Goal: Information Seeking & Learning: Learn about a topic

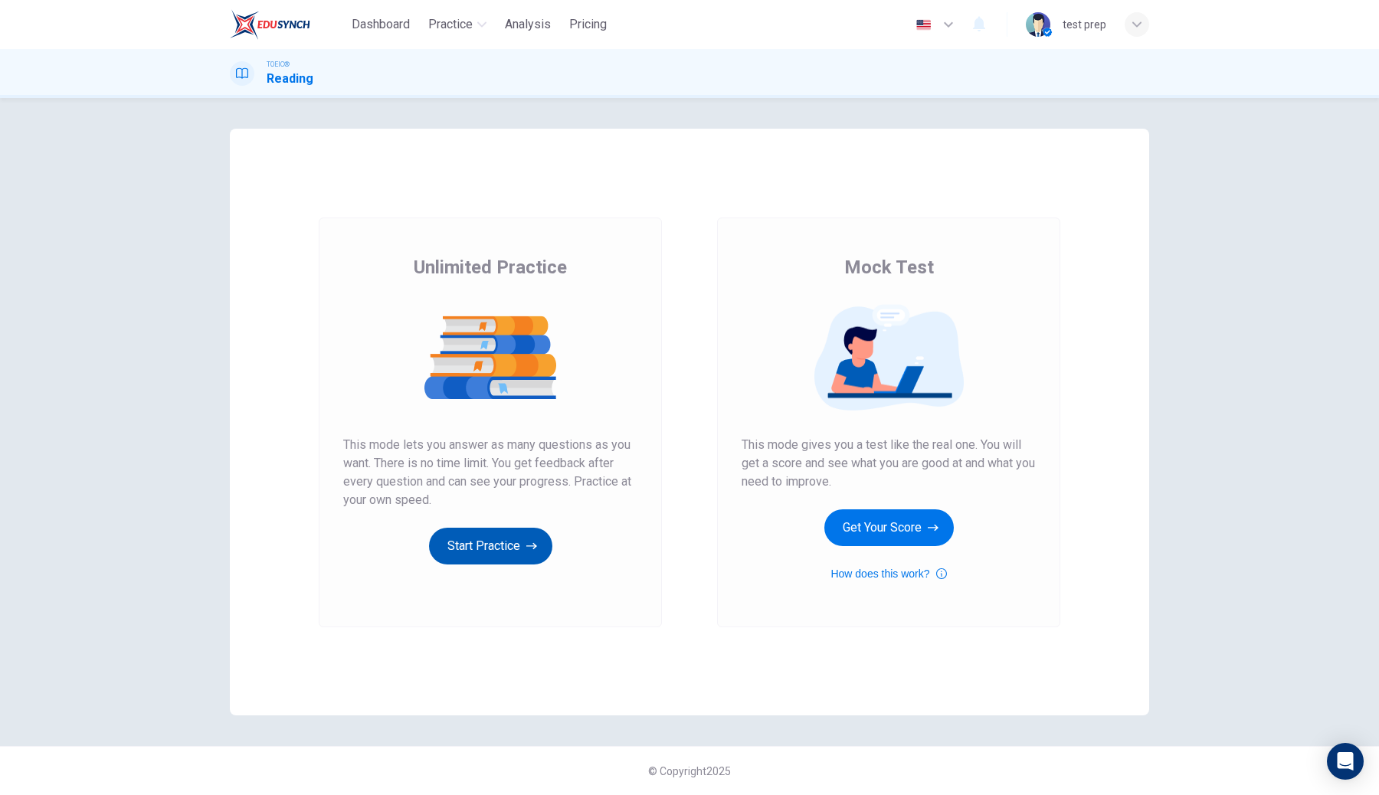
click at [487, 558] on button "Start Practice" at bounding box center [490, 546] width 123 height 37
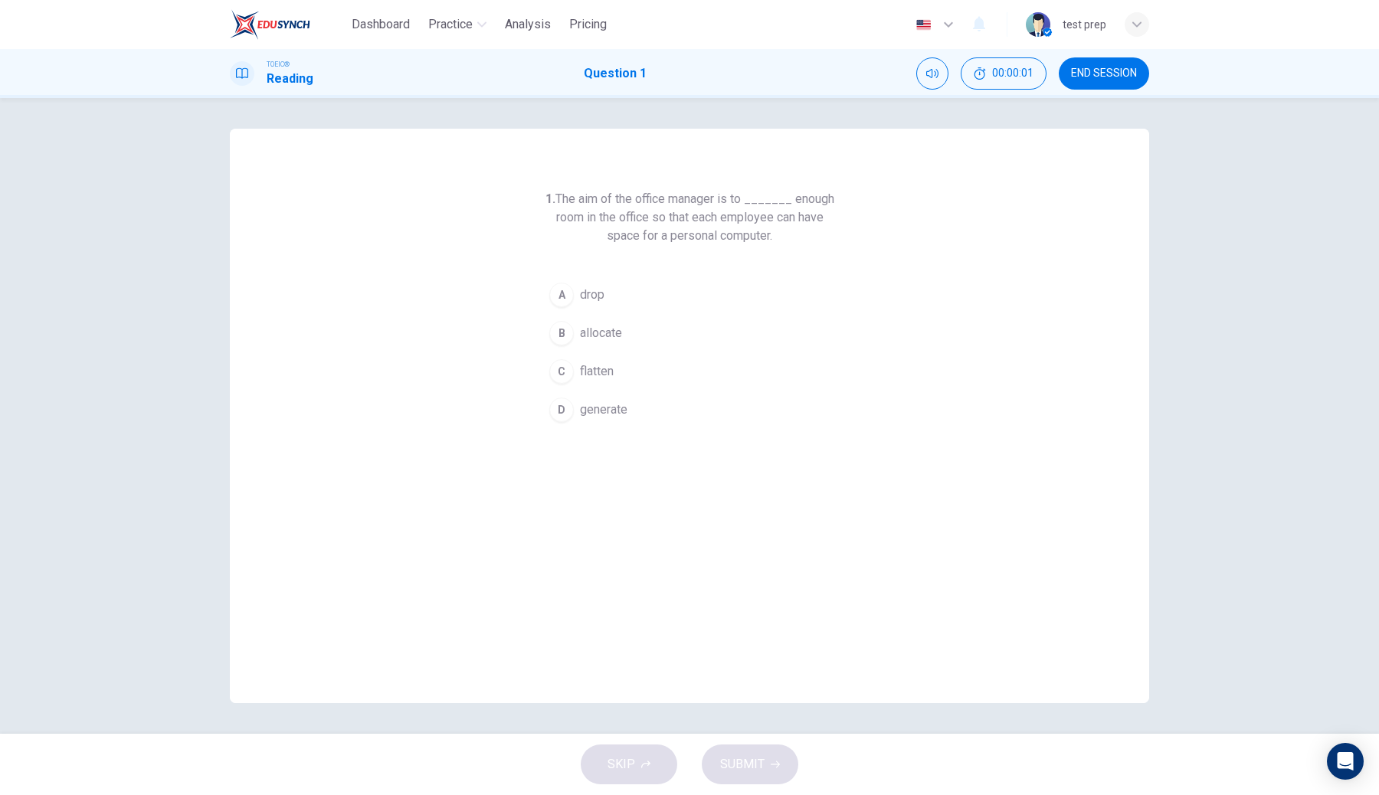
click at [789, 358] on button "C flatten" at bounding box center [689, 371] width 294 height 38
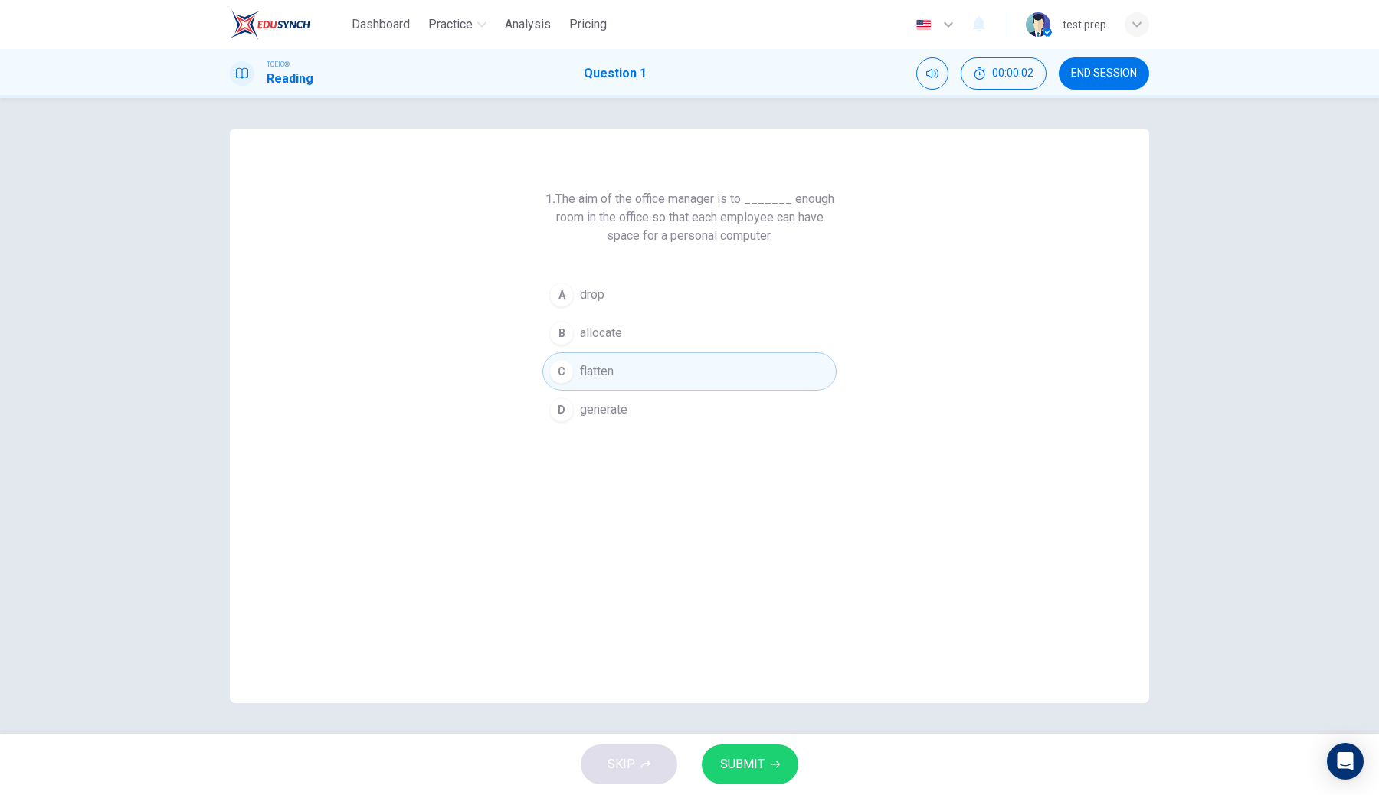
click at [757, 743] on div "SKIP SUBMIT" at bounding box center [689, 764] width 1379 height 61
click at [751, 746] on button "SUBMIT" at bounding box center [750, 765] width 97 height 40
click at [751, 746] on div "Processing your response..." at bounding box center [689, 764] width 1379 height 61
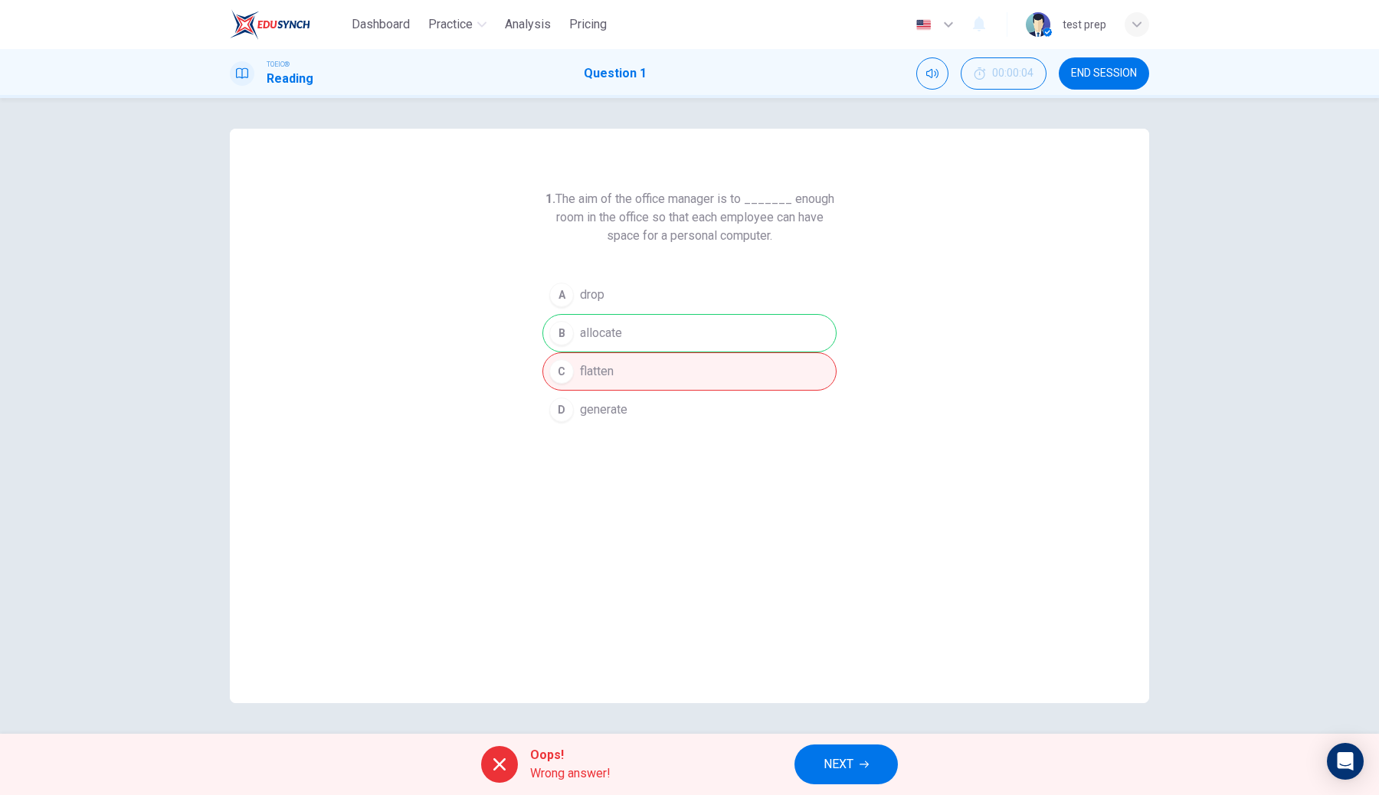
click at [905, 673] on div "1. The aim of the office manager is to _______ enough room in the office so tha…" at bounding box center [689, 416] width 919 height 574
click at [875, 755] on button "NEXT" at bounding box center [845, 765] width 103 height 40
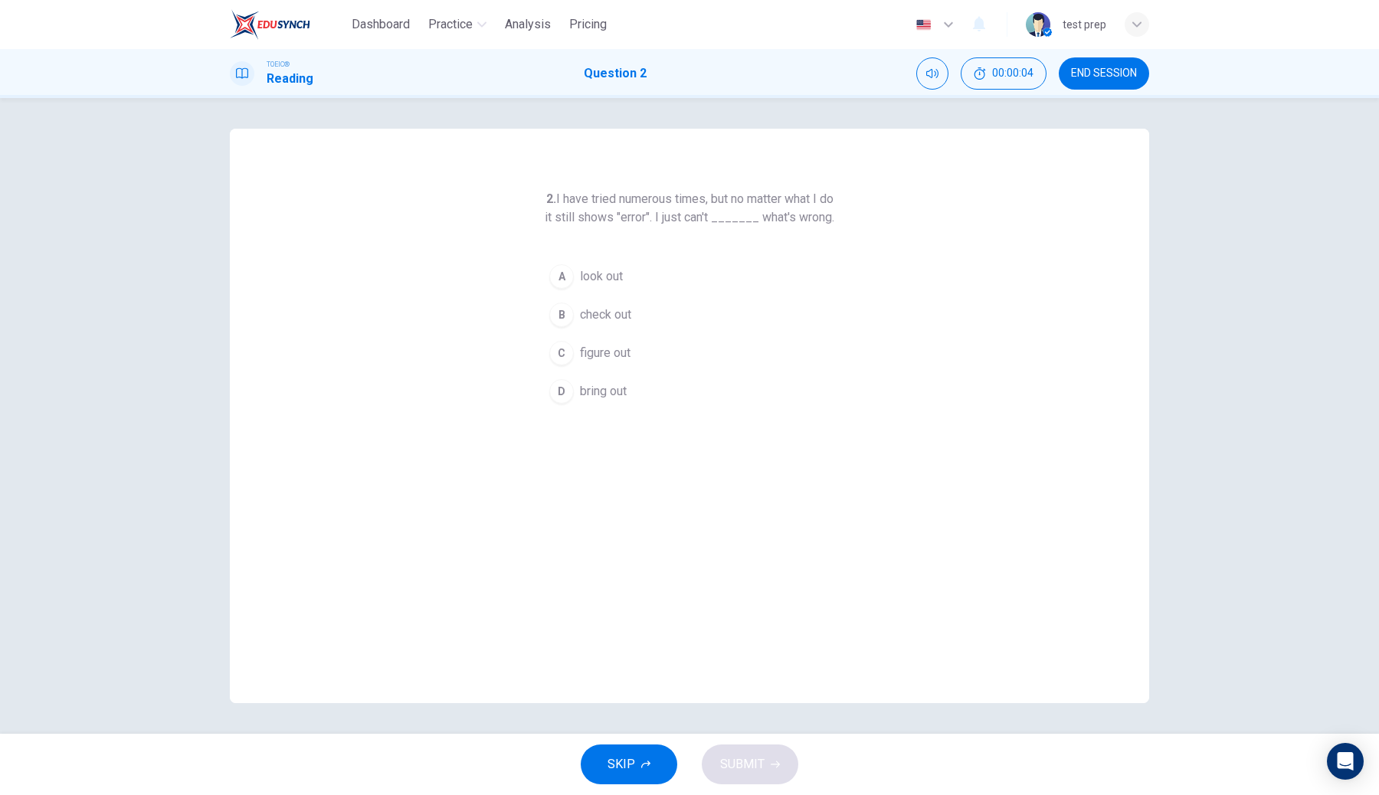
click at [647, 334] on button "B check out" at bounding box center [689, 315] width 294 height 38
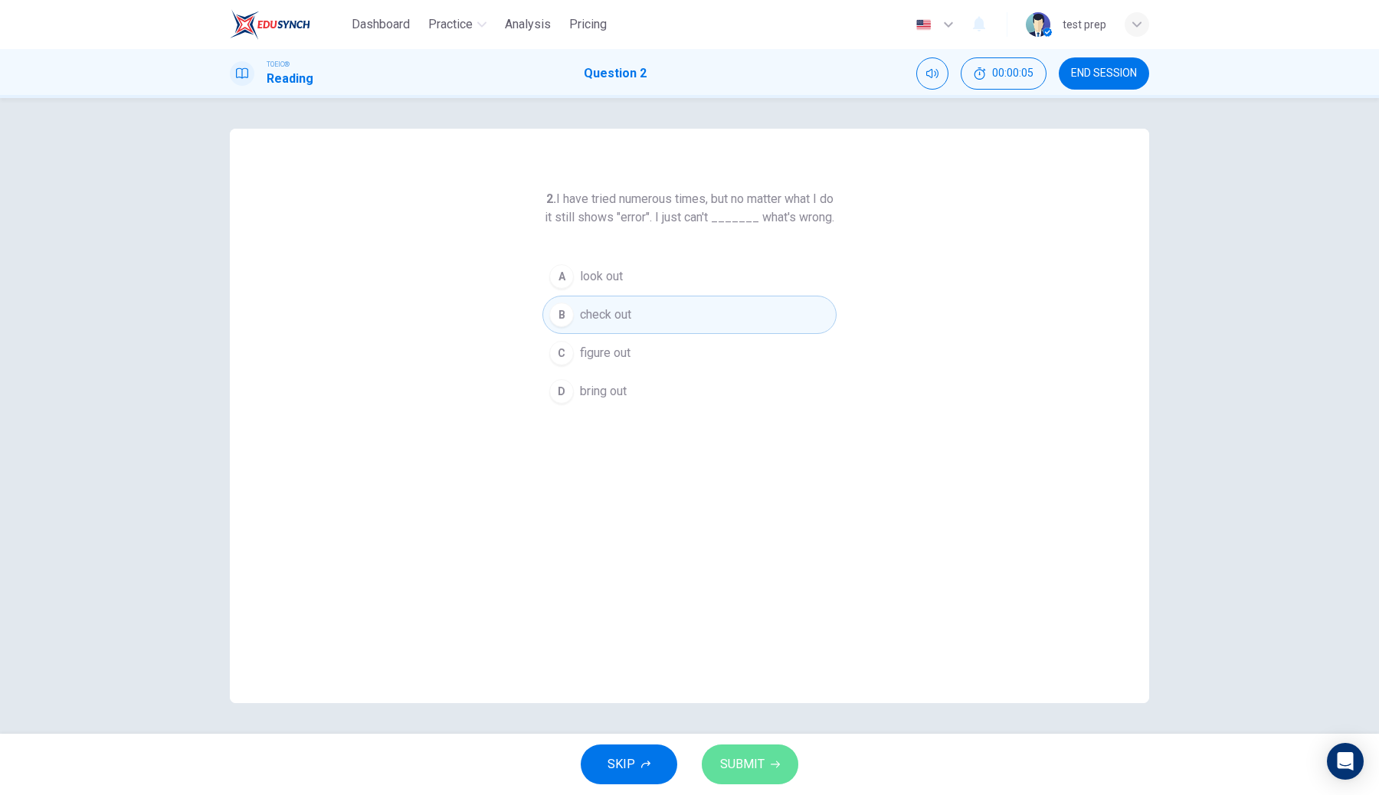
click at [758, 750] on button "SUBMIT" at bounding box center [750, 765] width 97 height 40
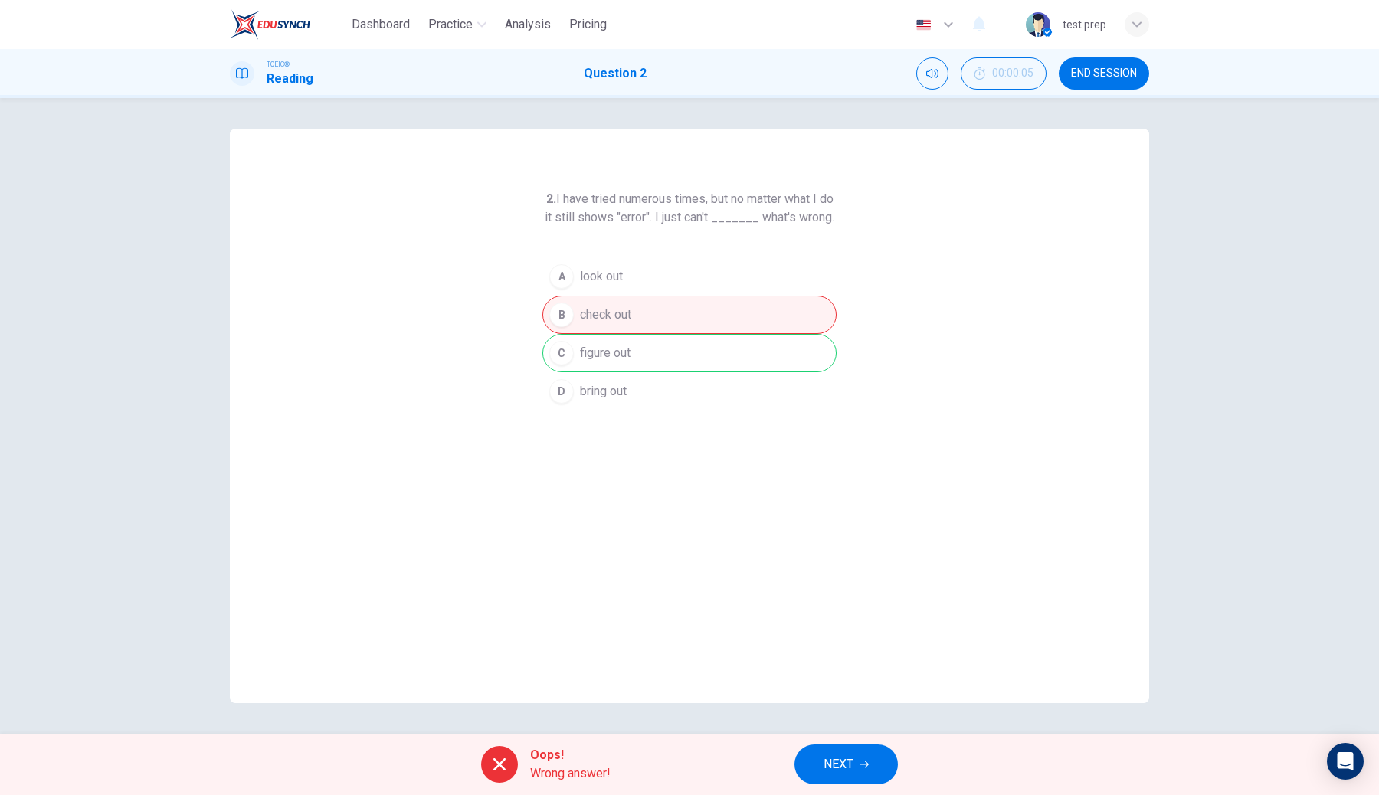
click at [885, 760] on button "NEXT" at bounding box center [845, 765] width 103 height 40
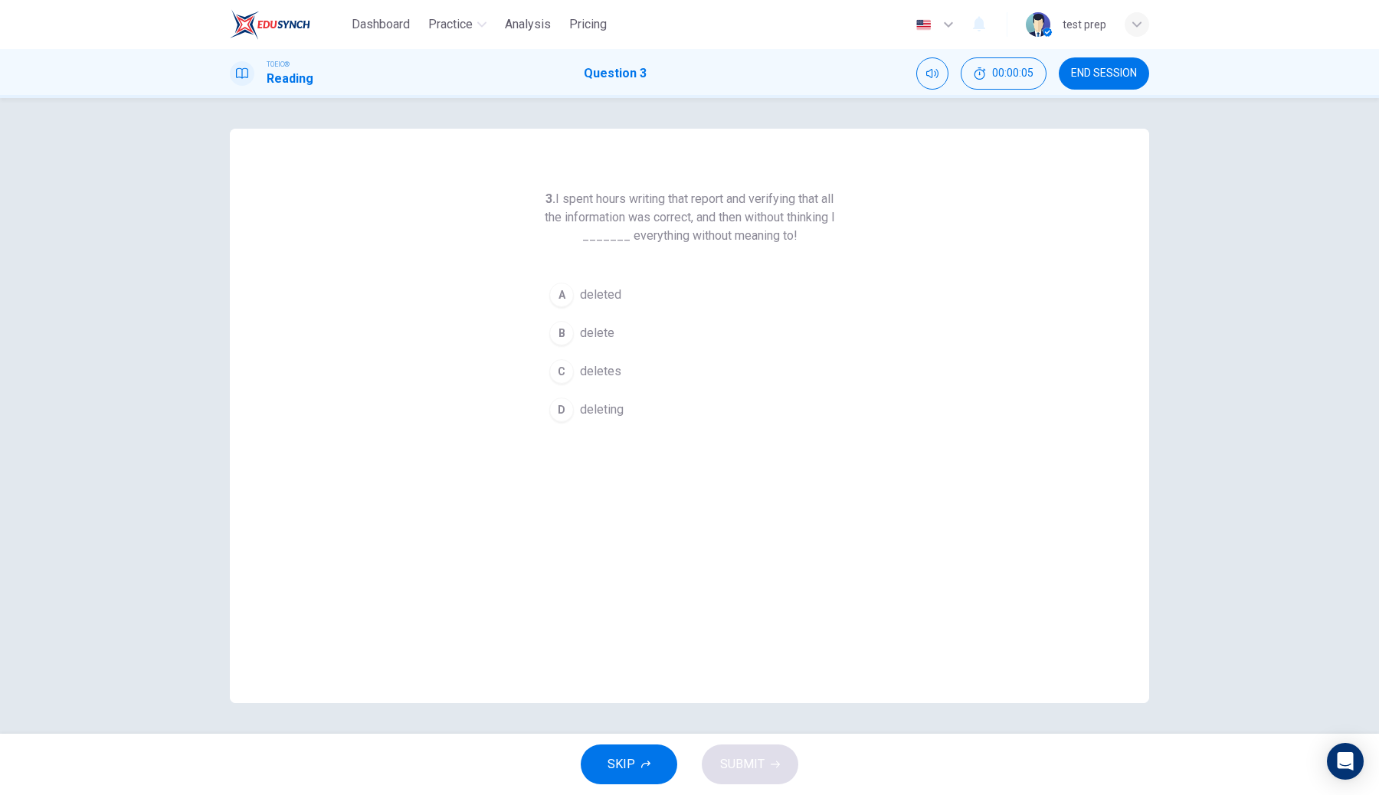
click at [722, 372] on button "C deletes" at bounding box center [689, 371] width 294 height 38
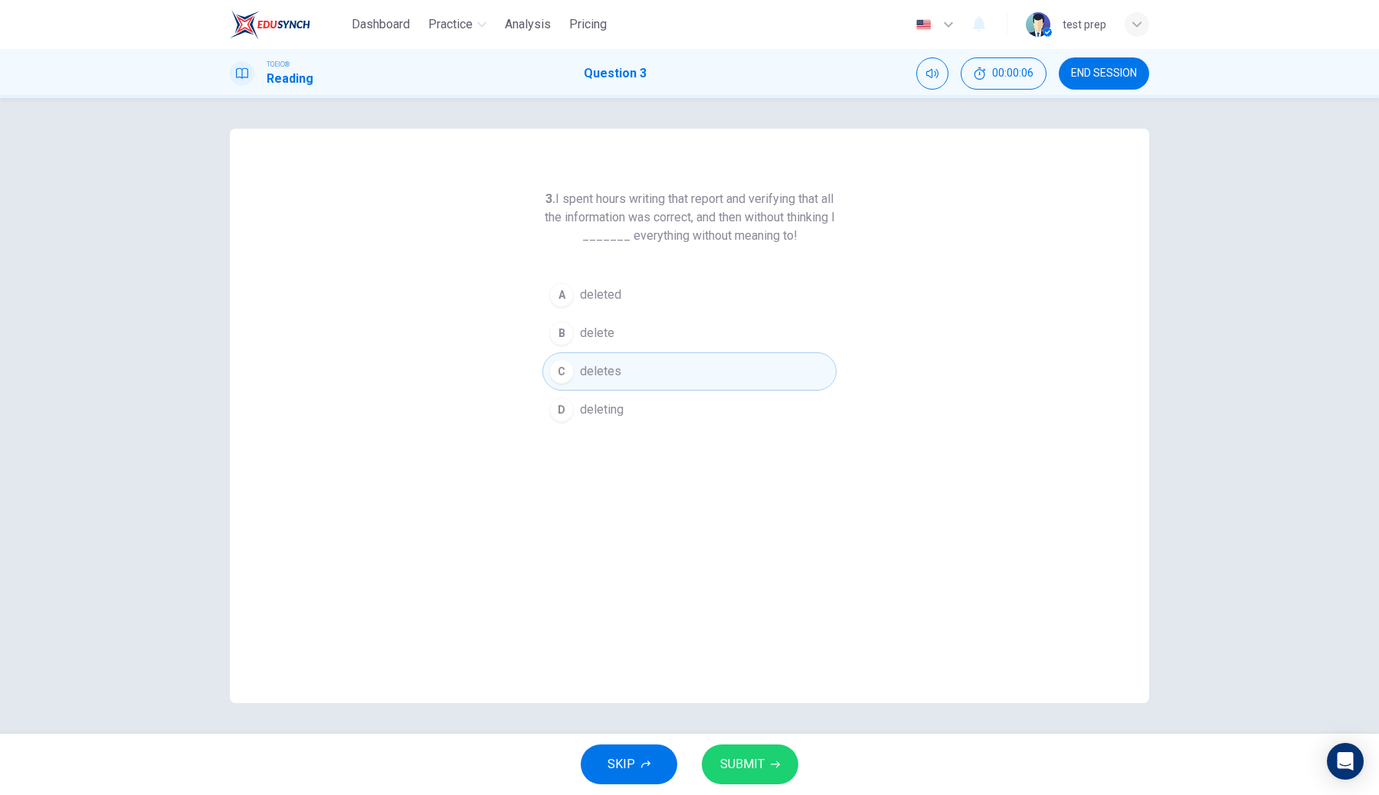
click at [753, 757] on span "SUBMIT" at bounding box center [742, 764] width 44 height 21
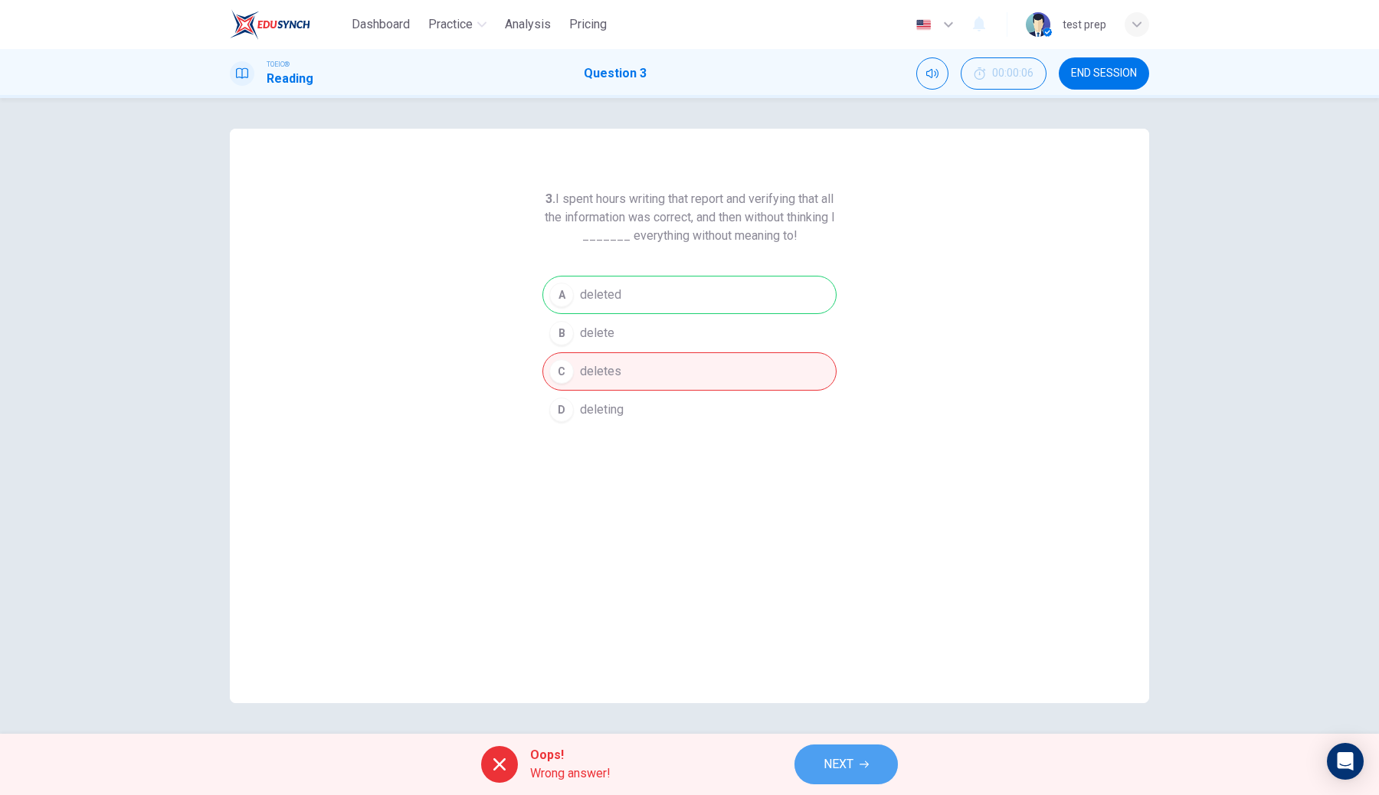
click at [845, 773] on span "NEXT" at bounding box center [838, 764] width 30 height 21
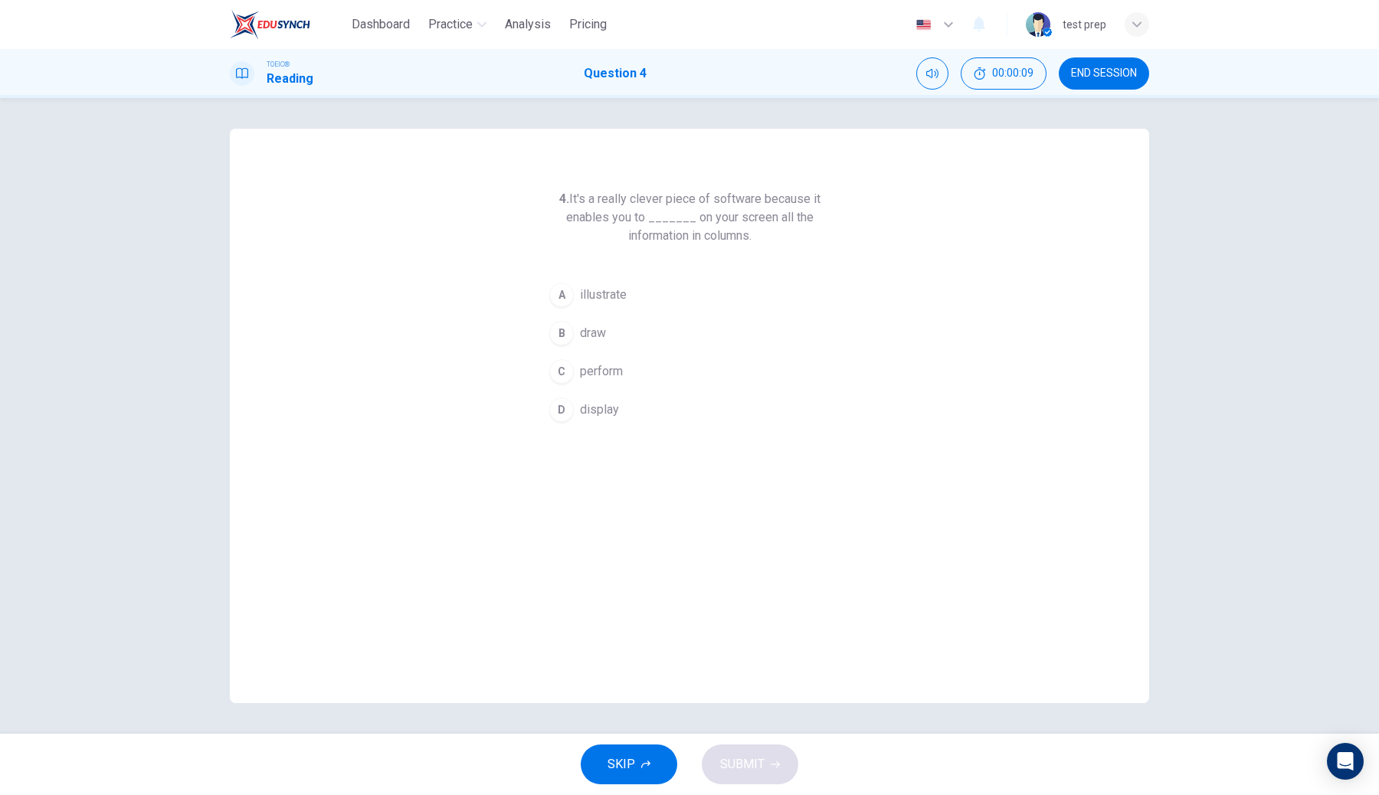
click at [1124, 77] on span "END SESSION" at bounding box center [1104, 73] width 66 height 12
